Goal: Information Seeking & Learning: Learn about a topic

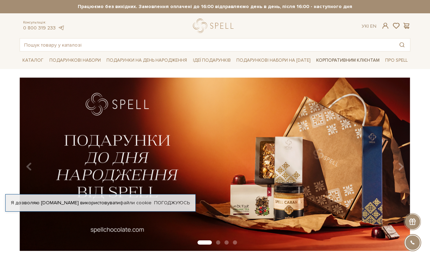
click at [351, 61] on link "Корпоративним клієнтам" at bounding box center [348, 60] width 69 height 12
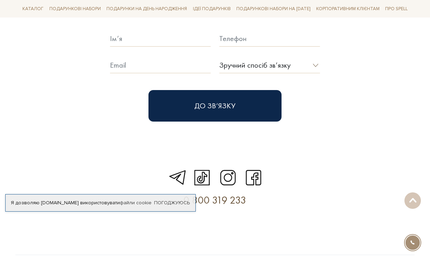
scroll to position [2048, 0]
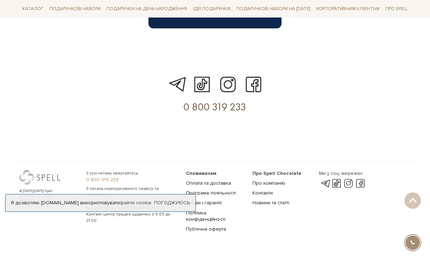
click at [242, 226] on li "Публічна оферта" at bounding box center [215, 229] width 58 height 6
click at [222, 190] on link "Програма лояльності" at bounding box center [211, 193] width 50 height 6
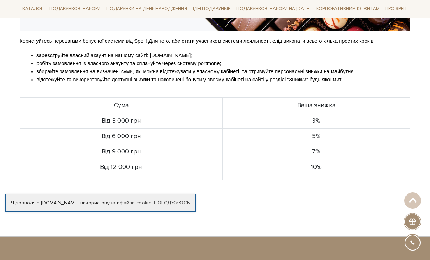
scroll to position [175, 0]
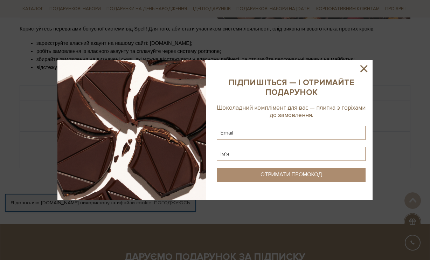
click at [363, 68] on icon at bounding box center [363, 68] width 7 height 7
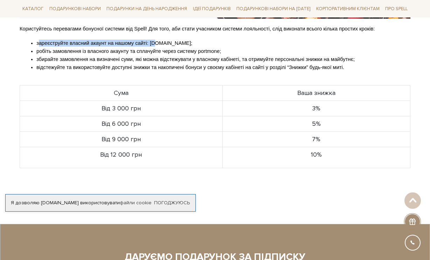
drag, startPoint x: 38, startPoint y: 49, endPoint x: 156, endPoint y: 50, distance: 118.1
click at [156, 46] on span "зареєструйте власний акаунт на нашому сайті: spellchocolate.com;" at bounding box center [114, 43] width 156 height 6
click at [115, 54] on p "робіть замовлення із власного акаунту та сплачуйте через систему portmone;" at bounding box center [223, 51] width 374 height 7
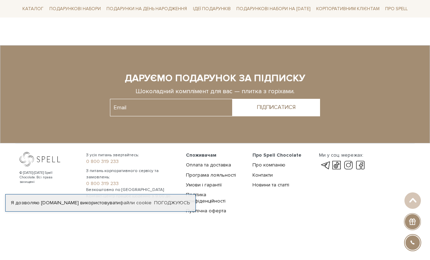
scroll to position [360, 0]
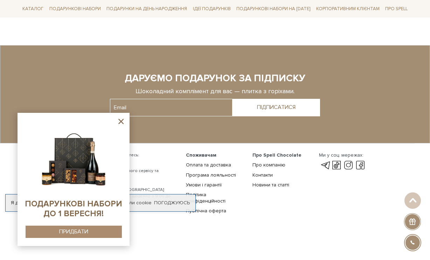
click at [124, 119] on icon at bounding box center [121, 121] width 9 height 9
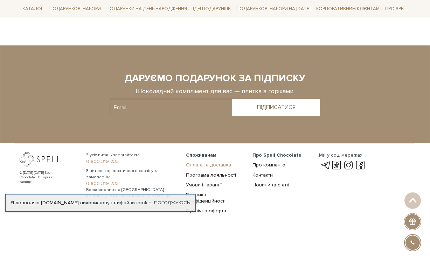
click at [210, 165] on link "Оплата та доставка" at bounding box center [208, 165] width 45 height 6
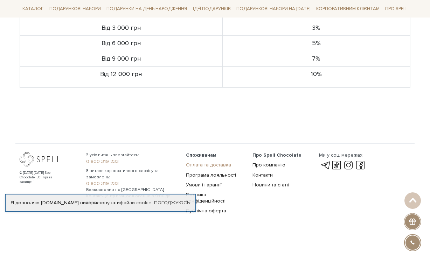
scroll to position [262, 0]
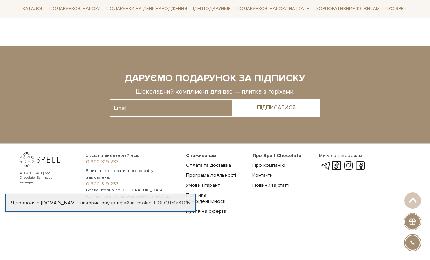
scroll to position [511, 0]
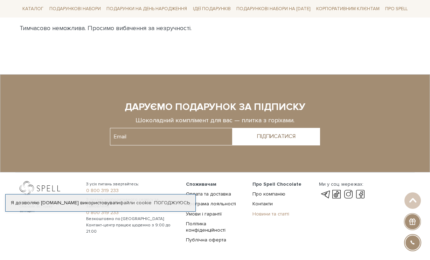
click at [270, 217] on link "Новини та статті" at bounding box center [271, 214] width 37 height 6
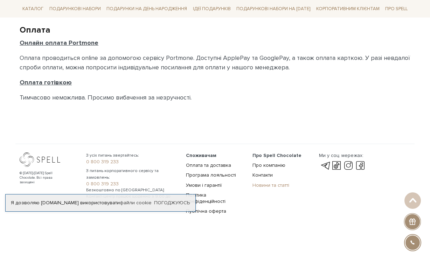
scroll to position [448, 0]
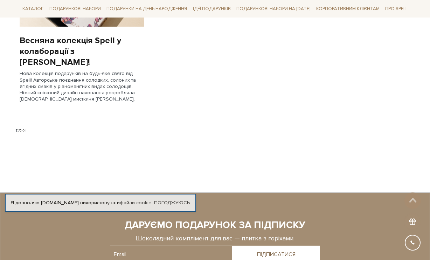
scroll to position [889, 0]
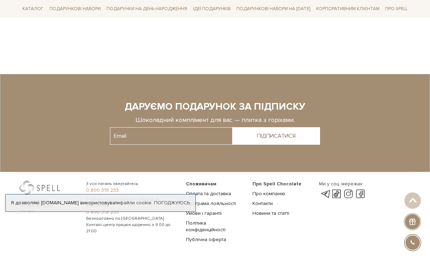
drag, startPoint x: 139, startPoint y: 92, endPoint x: 294, endPoint y: 86, distance: 155.6
click at [294, 99] on div at bounding box center [214, 123] width 387 height 48
click at [270, 116] on div "Шоколадний комплімент для вас — плитка з горіхами." at bounding box center [215, 120] width 210 height 8
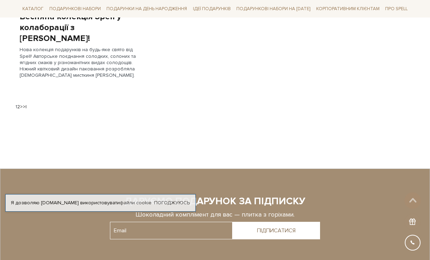
scroll to position [784, 0]
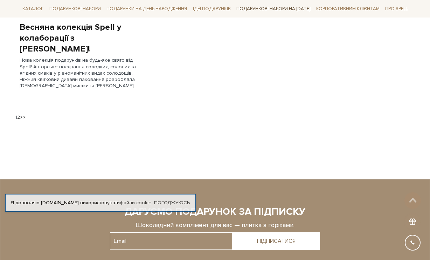
click at [254, 12] on link "Подарункові набори на [DATE]" at bounding box center [274, 9] width 80 height 12
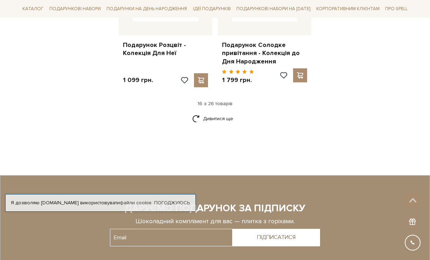
scroll to position [1046, 0]
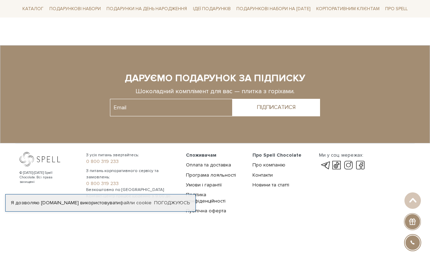
click at [416, 220] on div at bounding box center [412, 221] width 17 height 17
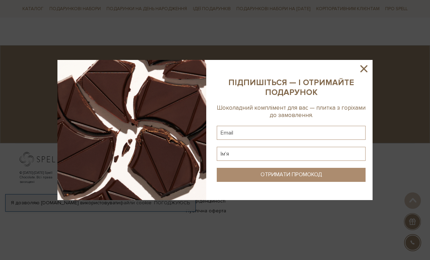
click at [364, 68] on icon at bounding box center [363, 68] width 7 height 7
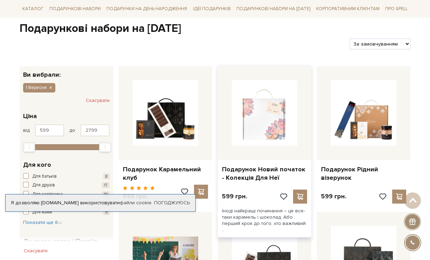
scroll to position [0, 0]
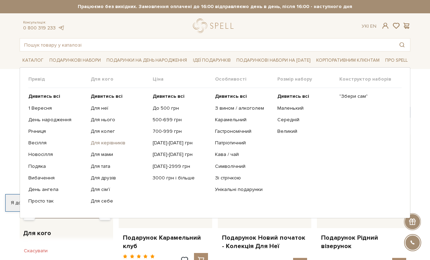
click at [102, 142] on link "Для керівників" at bounding box center [119, 143] width 57 height 6
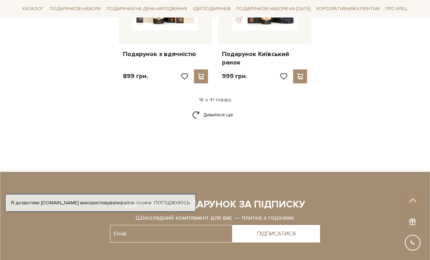
scroll to position [911, 0]
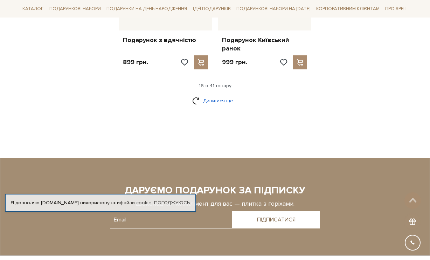
click at [226, 95] on link "Дивитися ще" at bounding box center [215, 101] width 46 height 12
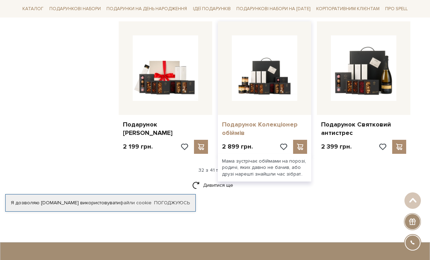
scroll to position [1541, 0]
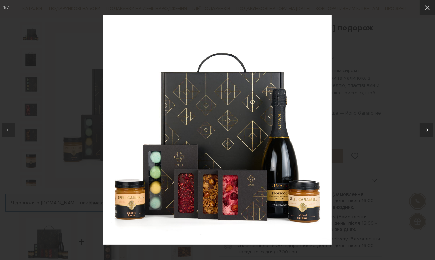
click at [430, 131] on div "1 / 7" at bounding box center [217, 130] width 435 height 260
click at [395, 91] on div at bounding box center [217, 130] width 435 height 260
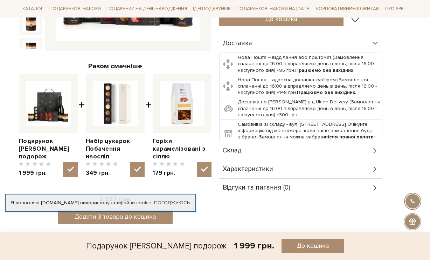
scroll to position [280, 0]
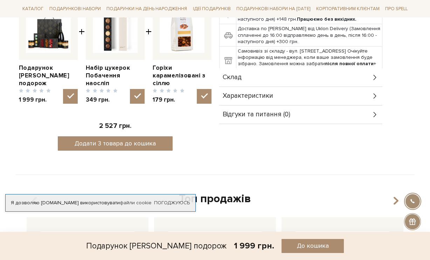
click at [309, 102] on div "Характеристики" at bounding box center [300, 96] width 163 height 18
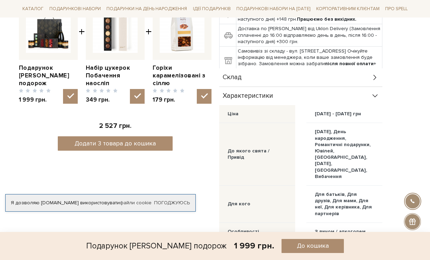
click at [261, 85] on div "Склад" at bounding box center [300, 77] width 163 height 18
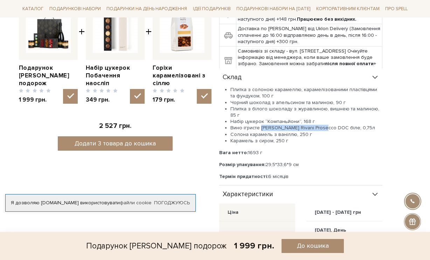
drag, startPoint x: 260, startPoint y: 133, endPoint x: 324, endPoint y: 132, distance: 63.4
click at [324, 131] on li "Вино ігристе [PERSON_NAME] Rivani Prosecco DOC біле, 0,75л" at bounding box center [306, 128] width 152 height 6
copy li "[PERSON_NAME] Rivani Prosecco DOC"
